Goal: Information Seeking & Learning: Learn about a topic

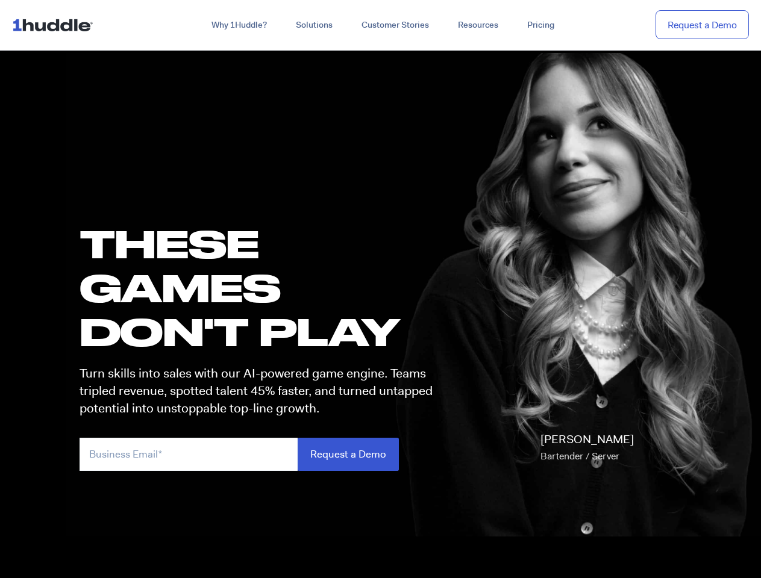
click at [380, 289] on h1 "these GAMES DON'T PLAY" at bounding box center [261, 288] width 364 height 132
click at [238, 25] on link "Why 1Huddle?" at bounding box center [239, 25] width 84 height 22
click at [313, 25] on link "Solutions" at bounding box center [314, 25] width 66 height 22
click at [477, 25] on link "Resources" at bounding box center [477, 25] width 69 height 22
click at [261, 454] on input "email" at bounding box center [188, 454] width 218 height 33
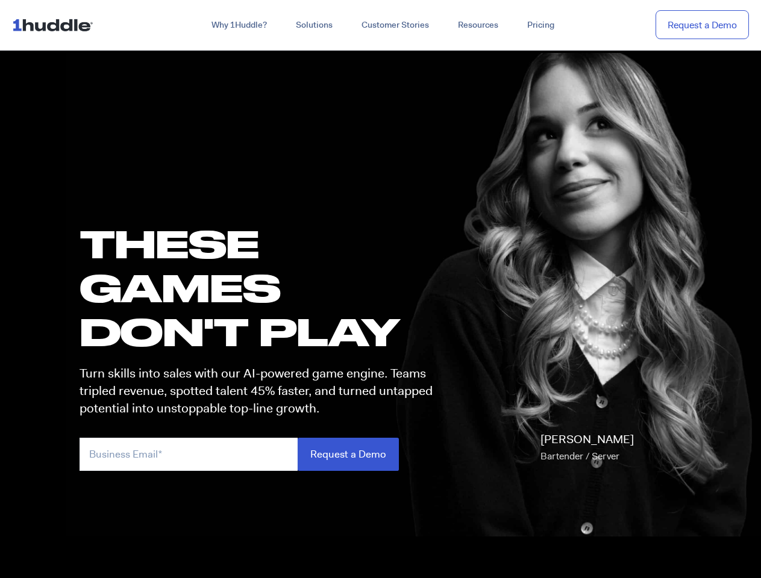
click at [347, 454] on input "Request a Demo" at bounding box center [347, 454] width 101 height 33
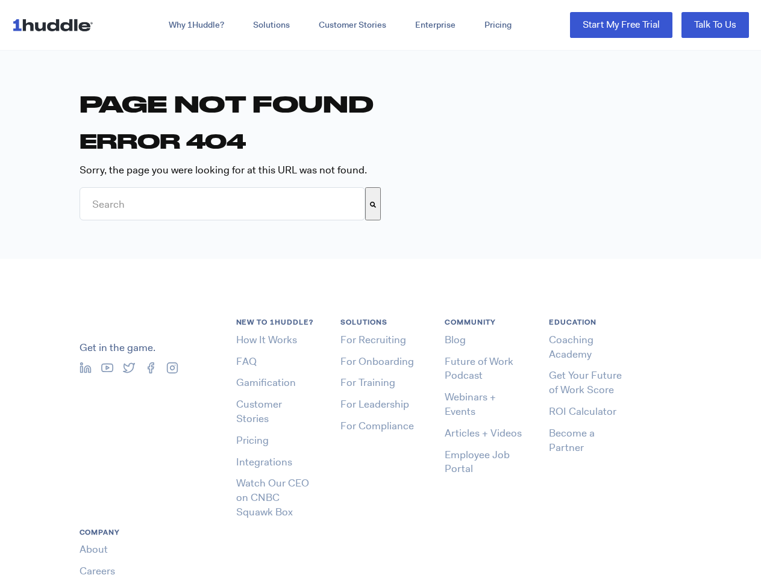
click at [380, 289] on div "Get in the game. New to 1Huddle? How It Works FAQ Gamification Customer Stories…" at bounding box center [380, 480] width 761 height 442
click at [373, 204] on icon "Search" at bounding box center [373, 205] width 6 height 6
